Goal: Transaction & Acquisition: Purchase product/service

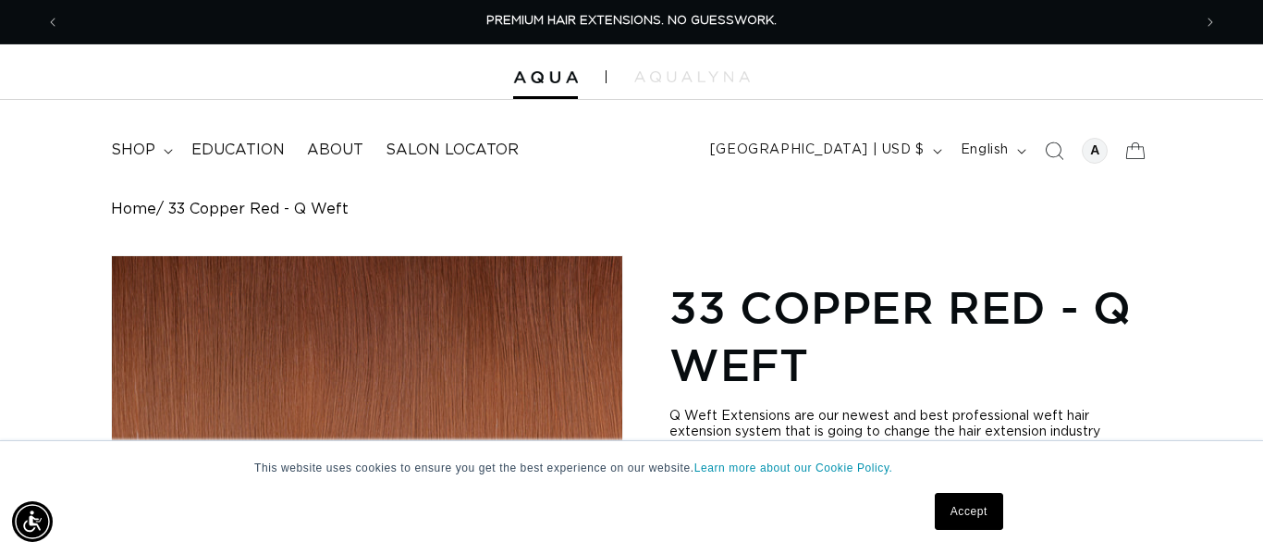
click at [540, 83] on div at bounding box center [631, 71] width 1263 height 55
click at [666, 73] on img at bounding box center [692, 76] width 116 height 11
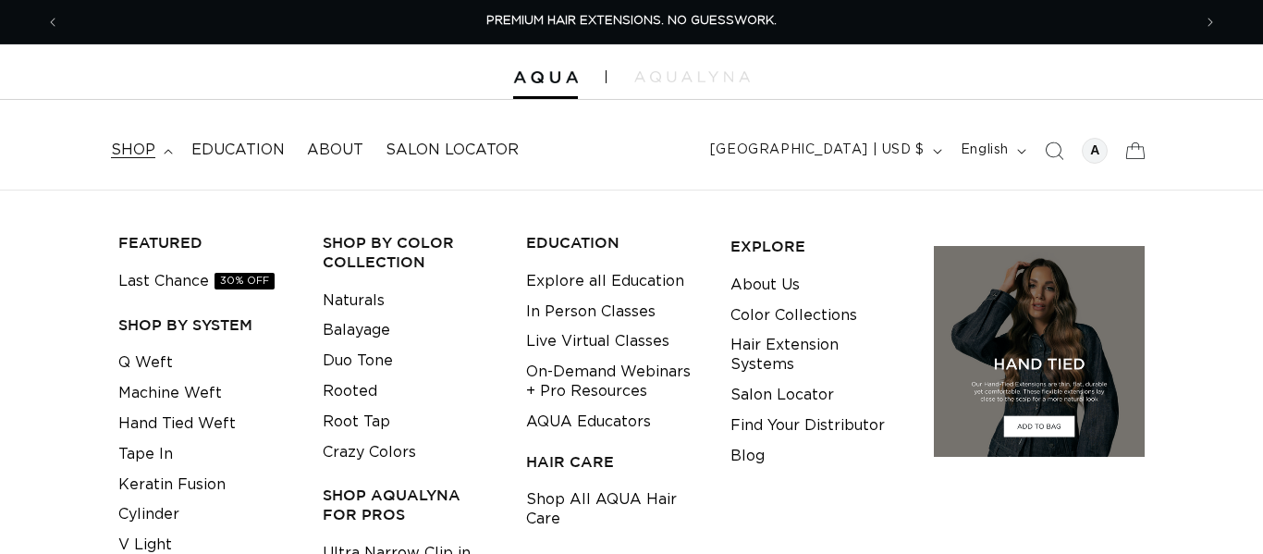
click at [150, 348] on link "Q Weft" at bounding box center [145, 363] width 55 height 31
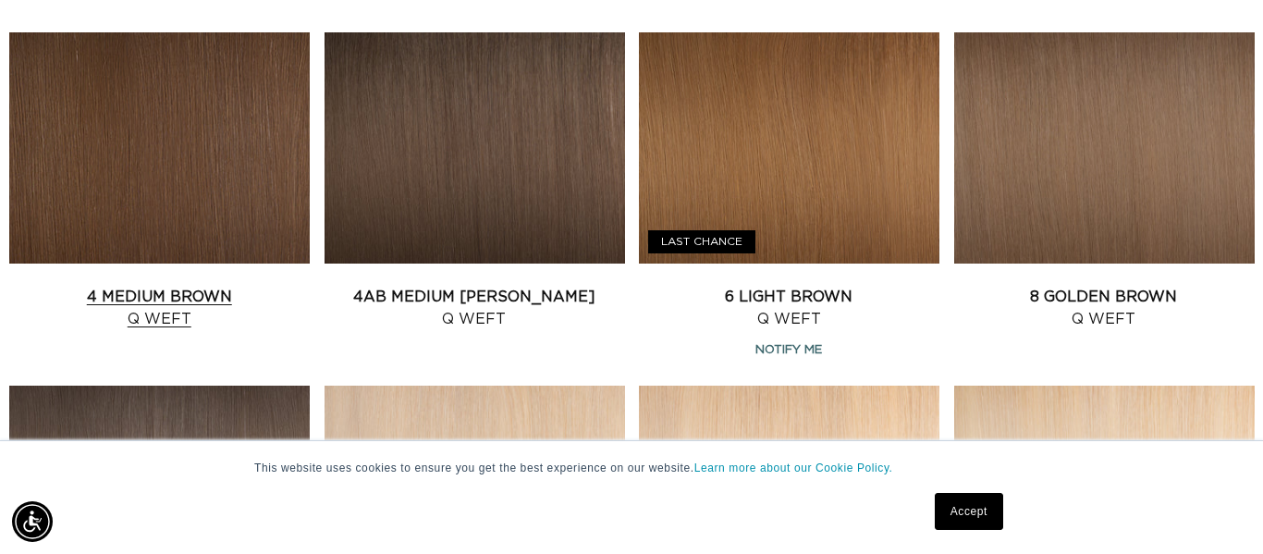
scroll to position [0, 1132]
click at [191, 286] on link "4 Medium Brown Q Weft" at bounding box center [159, 308] width 301 height 44
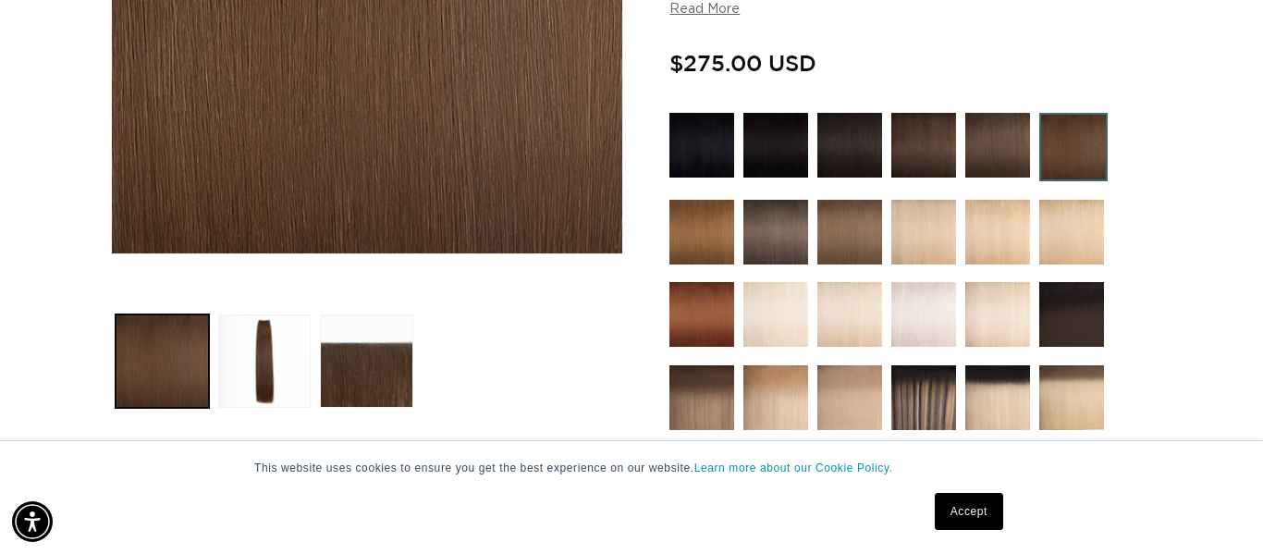
scroll to position [466, 0]
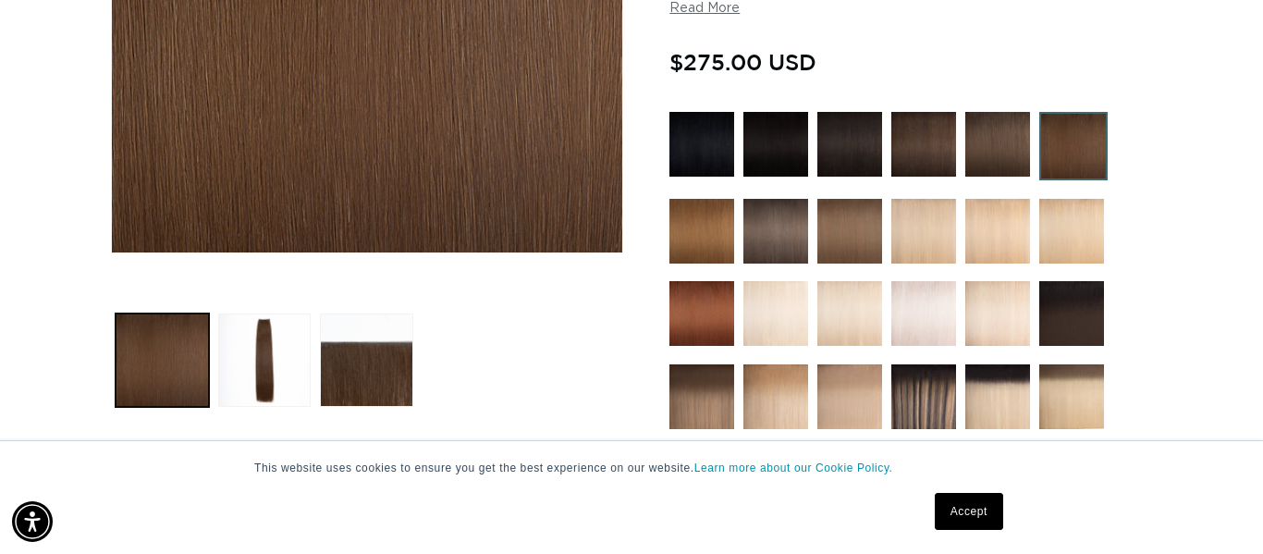
click at [699, 313] on img at bounding box center [701, 313] width 65 height 65
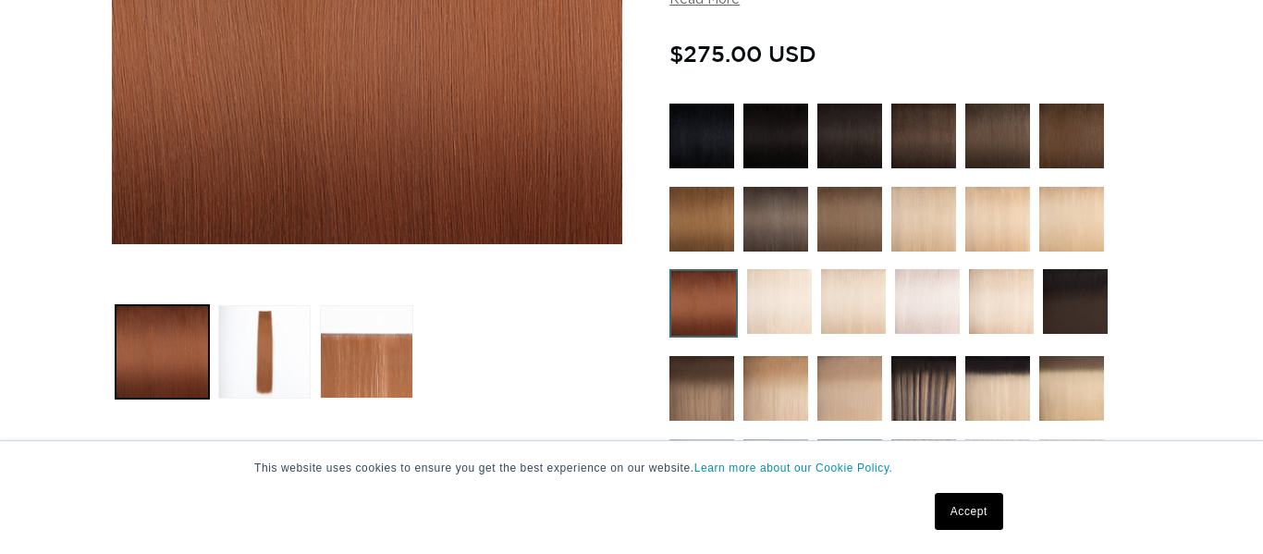
scroll to position [474, 0]
click at [719, 217] on img at bounding box center [701, 219] width 65 height 65
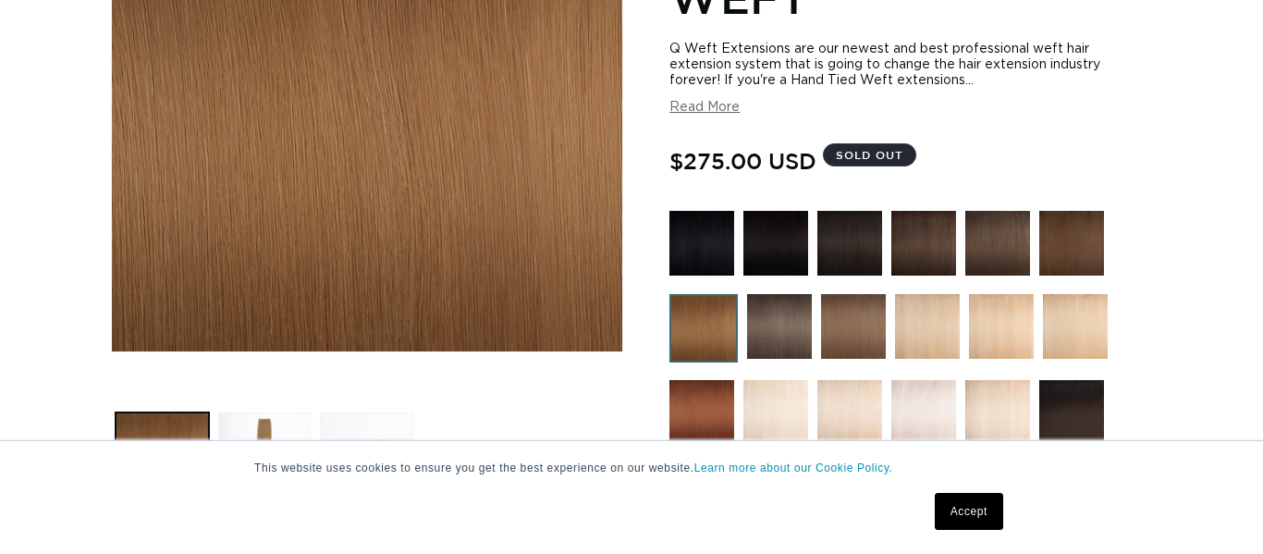
scroll to position [372, 0]
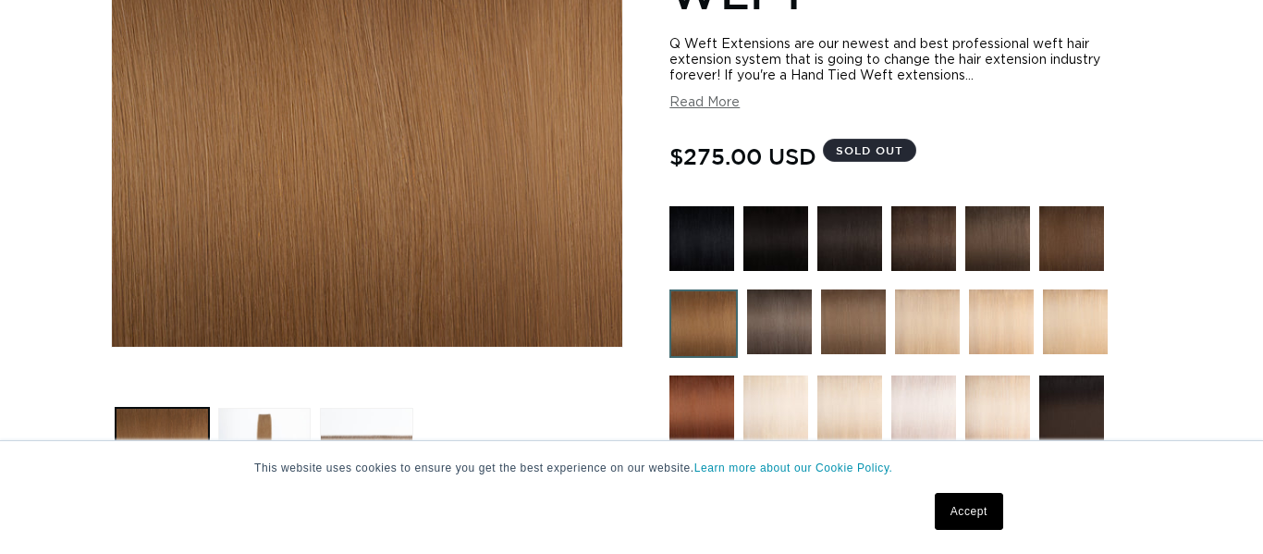
click at [712, 335] on img at bounding box center [703, 323] width 68 height 68
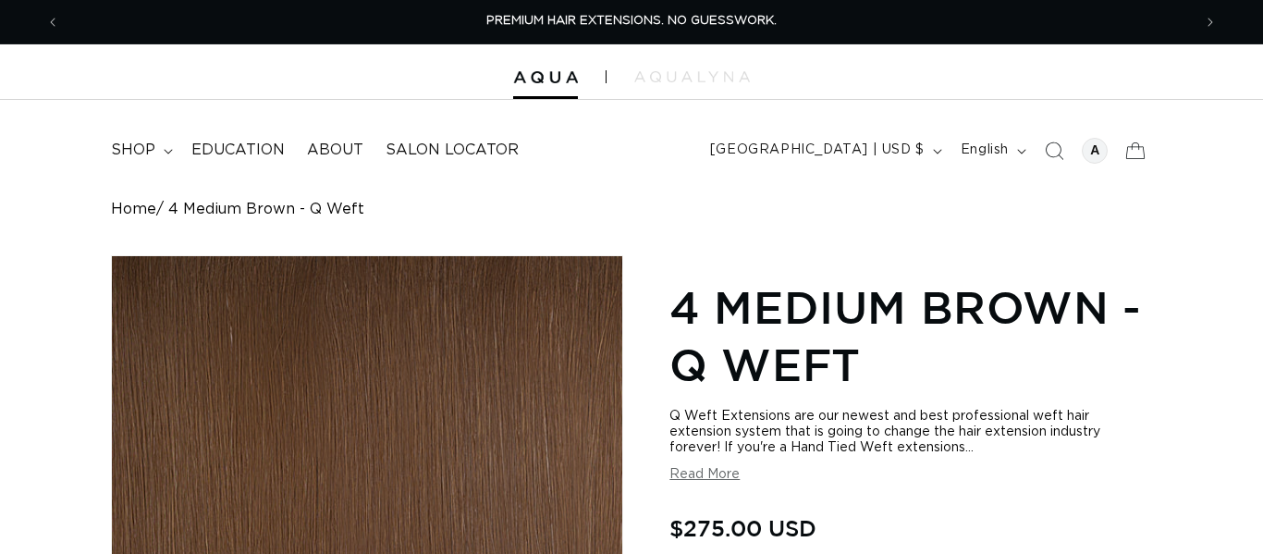
scroll to position [293, 0]
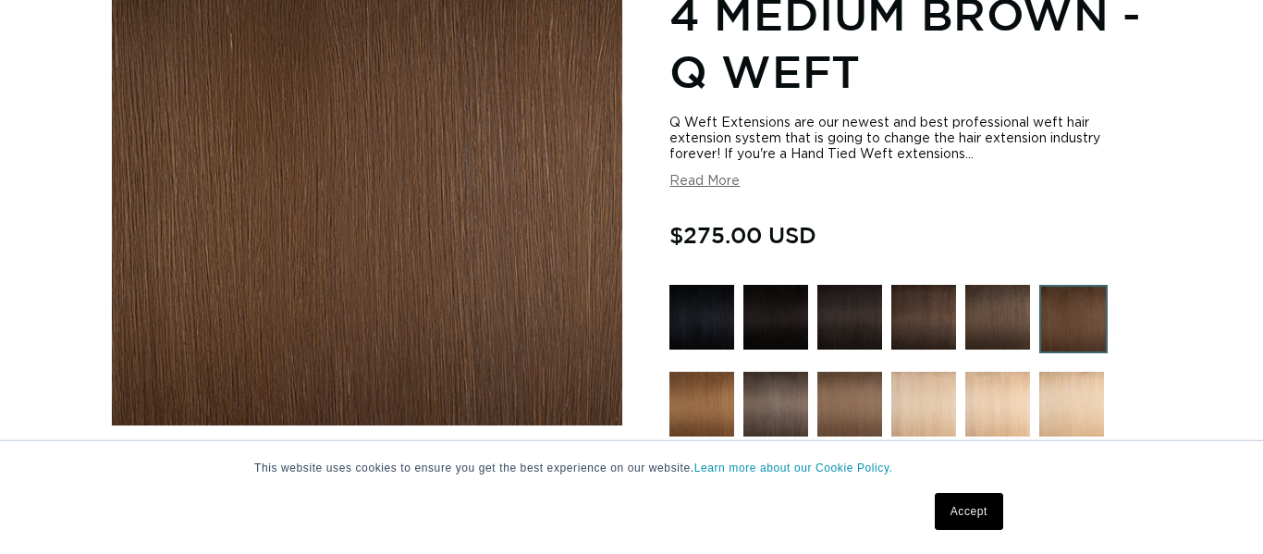
click at [1076, 313] on img at bounding box center [1073, 319] width 68 height 68
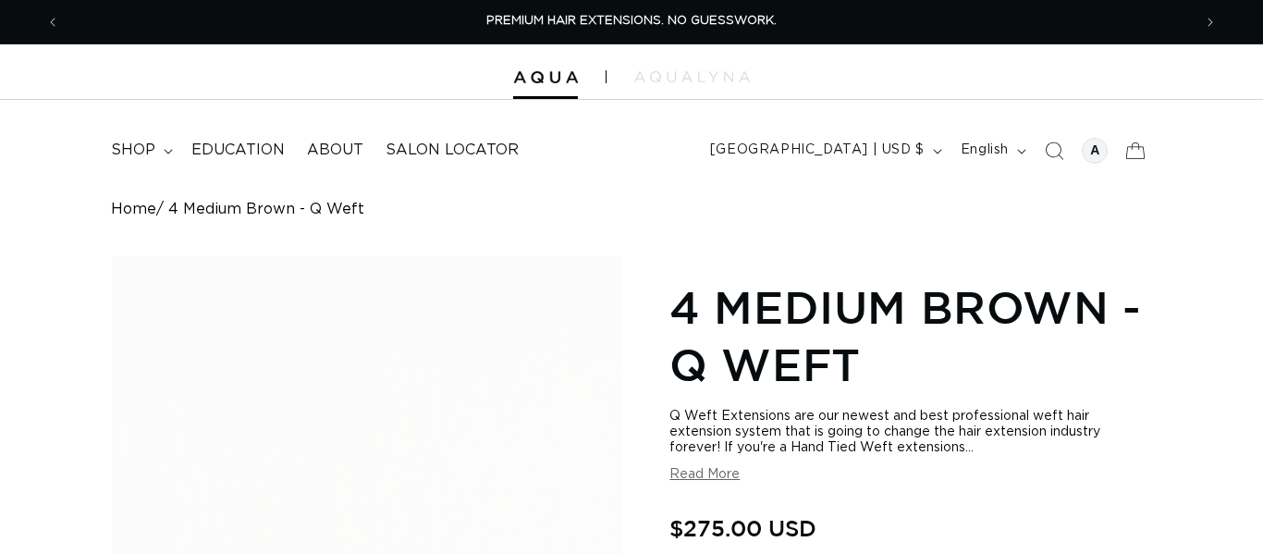
scroll to position [1110, 0]
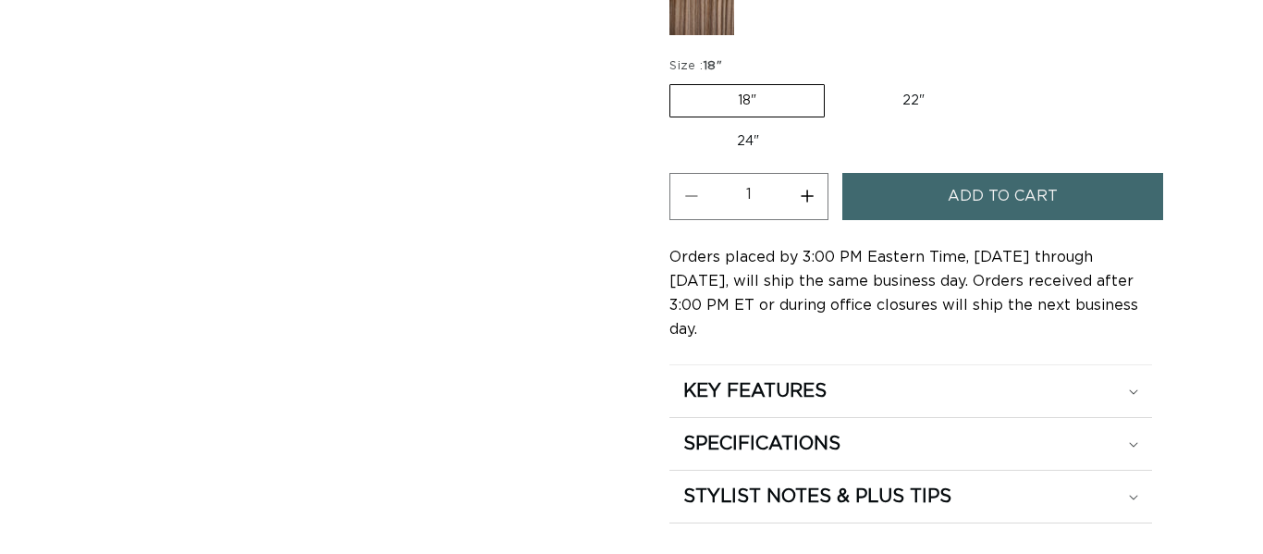
click at [755, 145] on label "24" Variant sold out or unavailable" at bounding box center [747, 141] width 157 height 31
click at [1001, 81] on input "24" Variant sold out or unavailable" at bounding box center [1001, 80] width 1 height 1
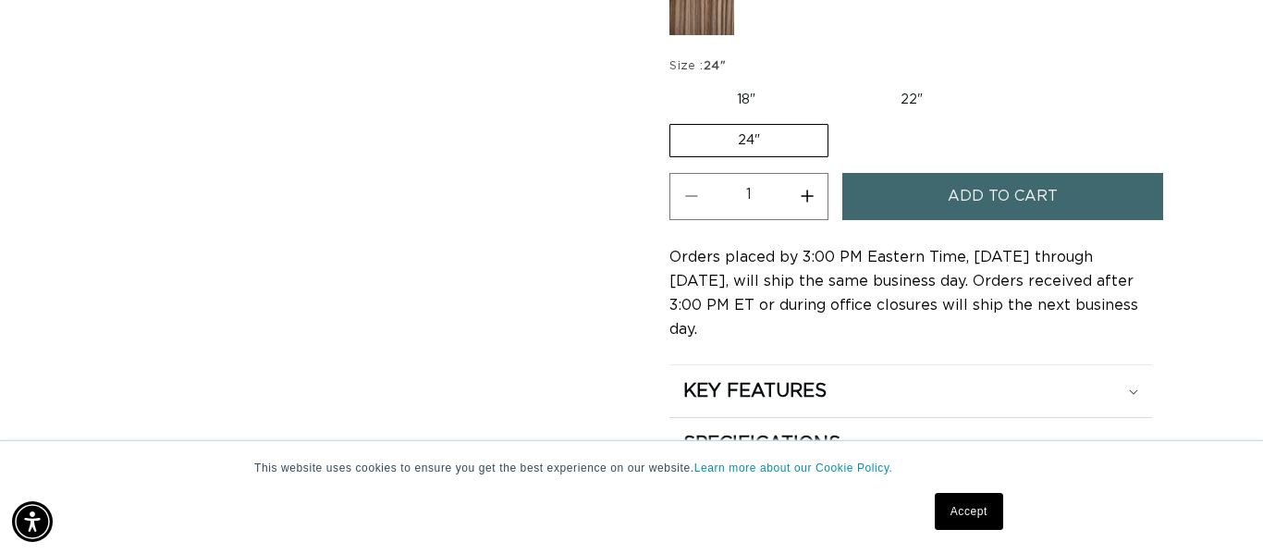
scroll to position [0, 1132]
click at [814, 200] on button "Increase quantity for 4 Medium Brown - Q Weft" at bounding box center [807, 196] width 42 height 47
type input "2"
click at [938, 196] on button "Add to cart" at bounding box center [1002, 196] width 320 height 47
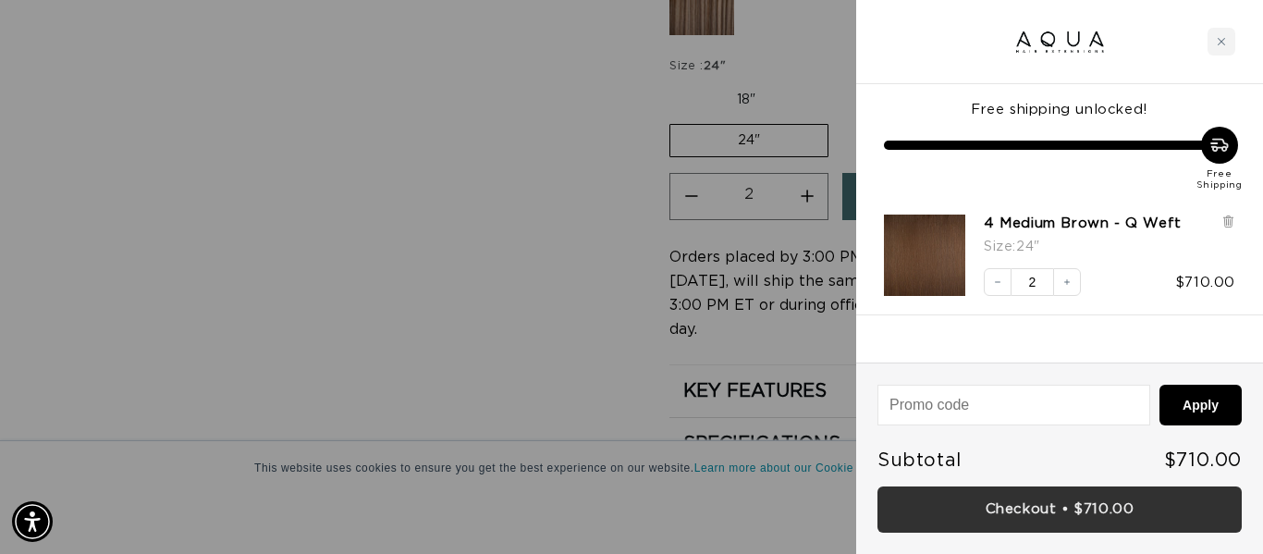
click at [991, 510] on link "Checkout • $710.00" at bounding box center [1060, 509] width 364 height 47
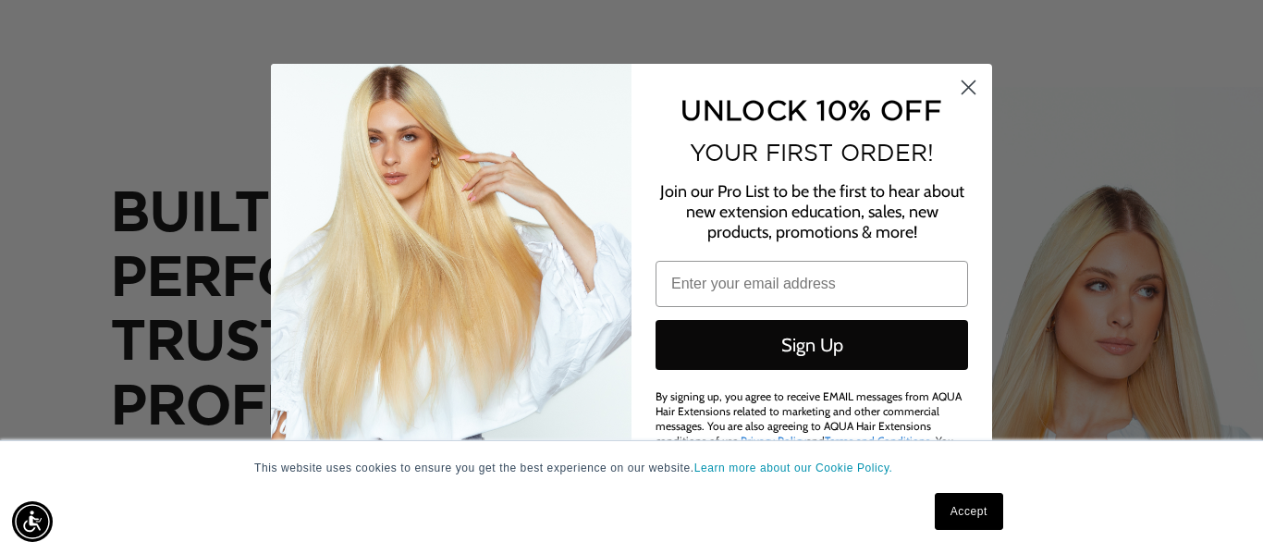
scroll to position [0, 2264]
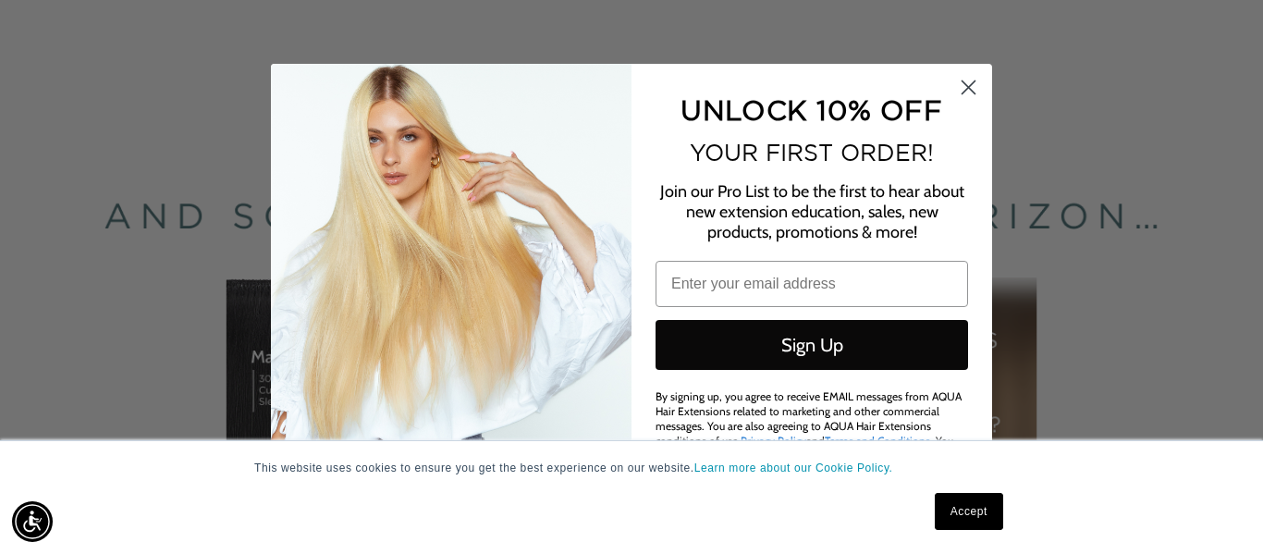
click at [973, 86] on circle "Close dialog" at bounding box center [968, 87] width 31 height 31
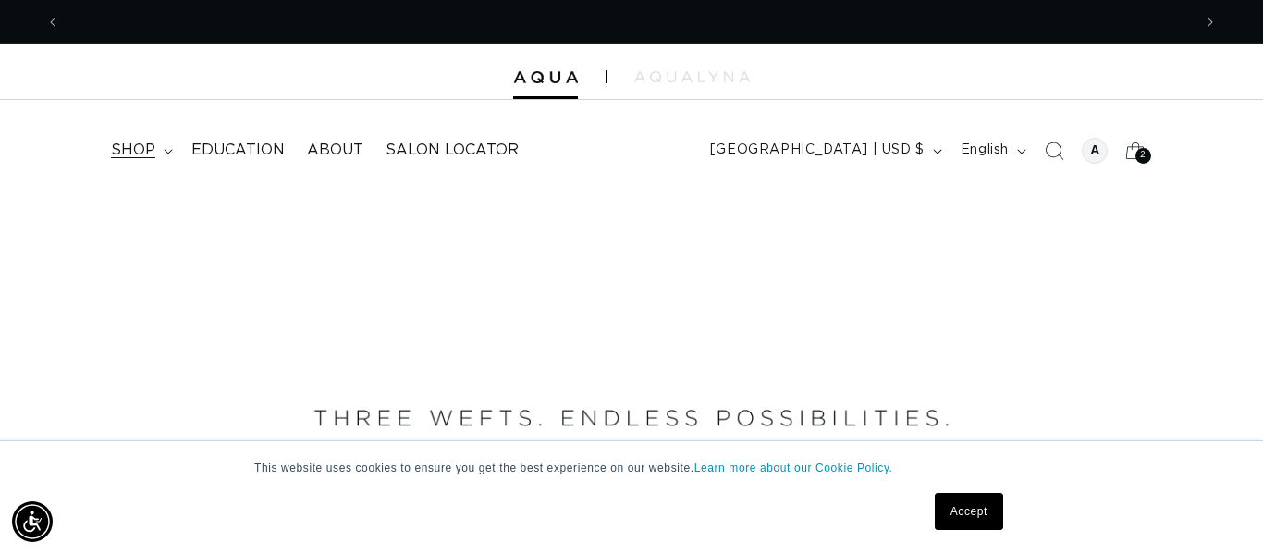
scroll to position [0, 0]
click at [126, 152] on span "shop" at bounding box center [133, 150] width 44 height 19
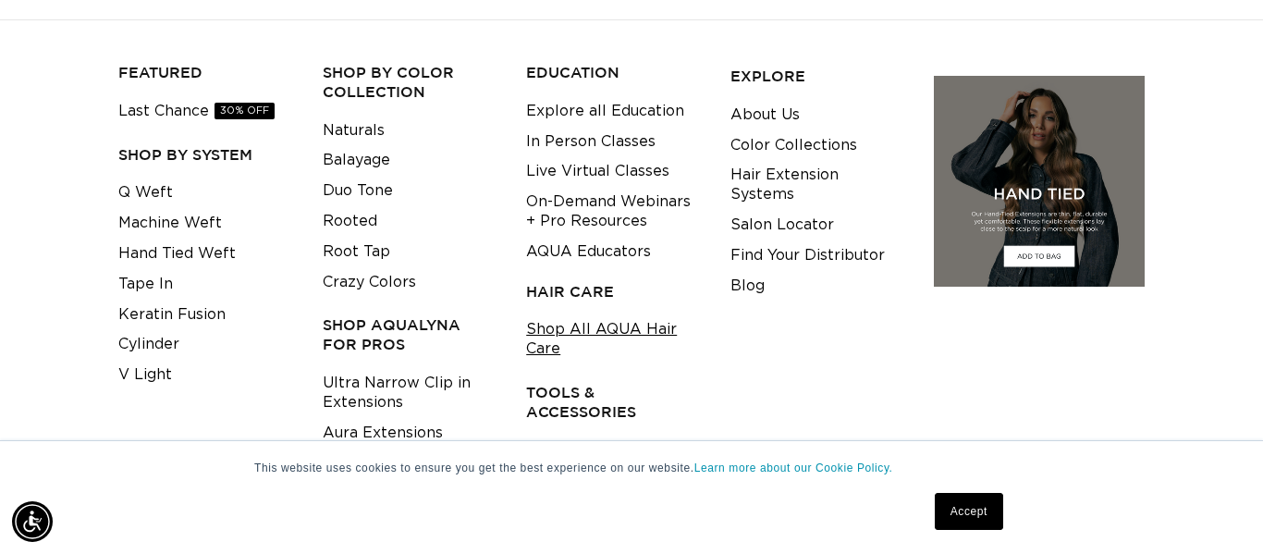
click at [545, 331] on link "Shop All AQUA Hair Care" at bounding box center [614, 339] width 176 height 50
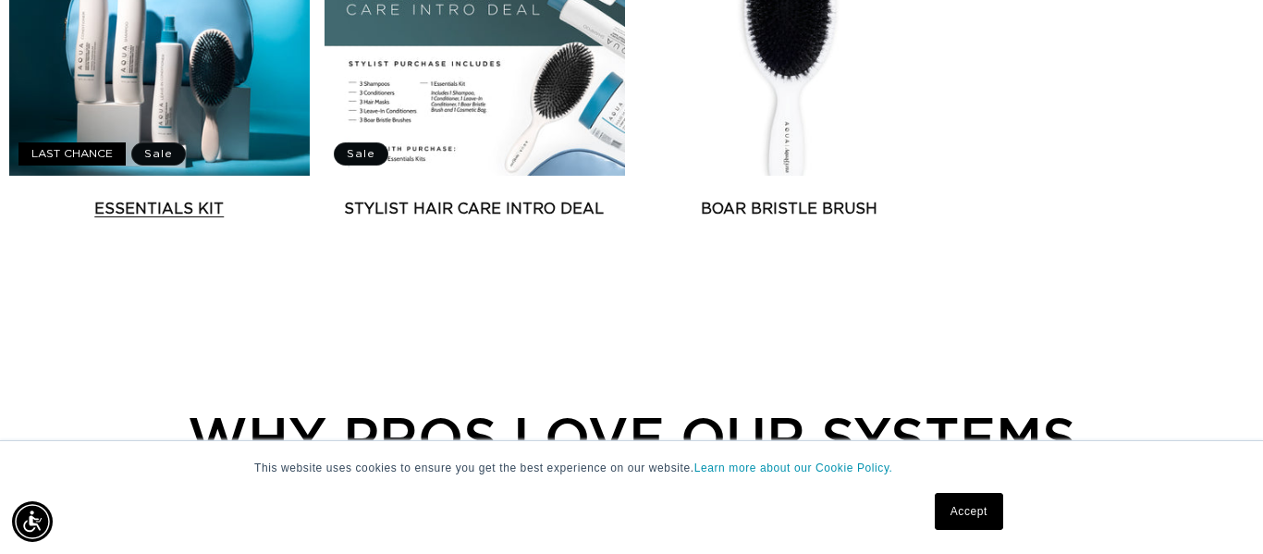
click at [243, 198] on link "Essentials Kit" at bounding box center [159, 209] width 301 height 22
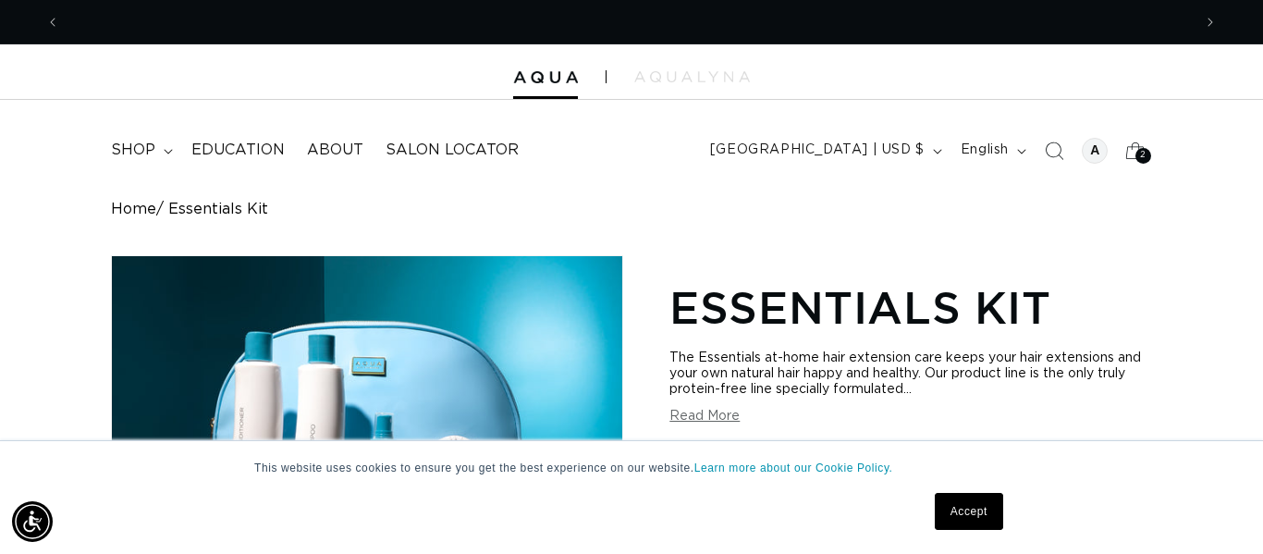
scroll to position [0, 2264]
click at [1130, 150] on icon at bounding box center [1134, 150] width 43 height 43
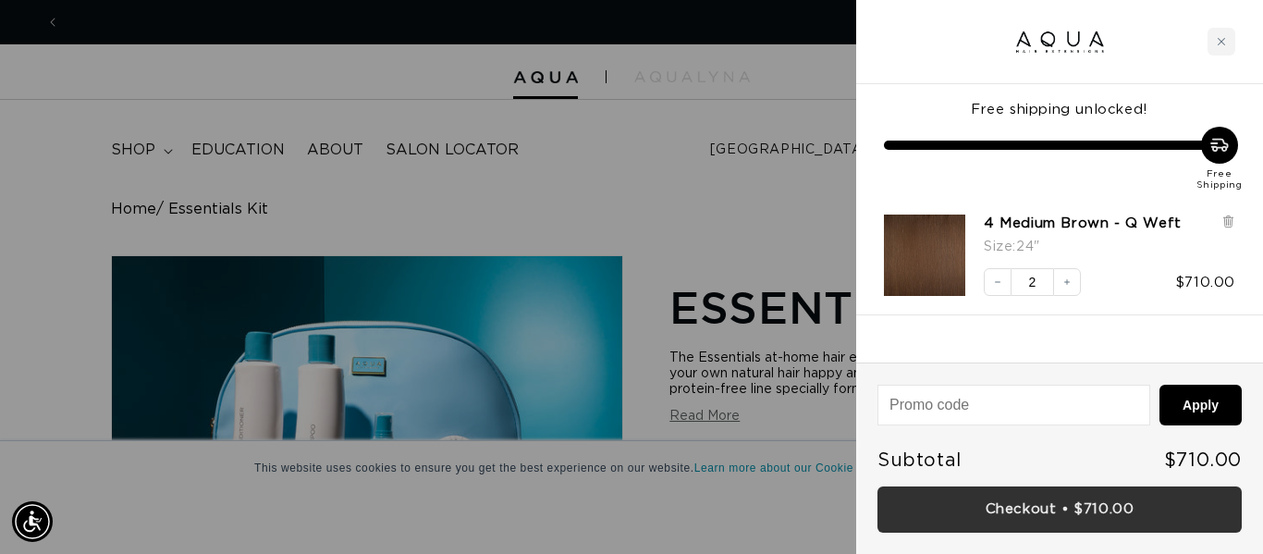
click at [1085, 510] on link "Checkout • $710.00" at bounding box center [1060, 509] width 364 height 47
